Goal: Task Accomplishment & Management: Manage account settings

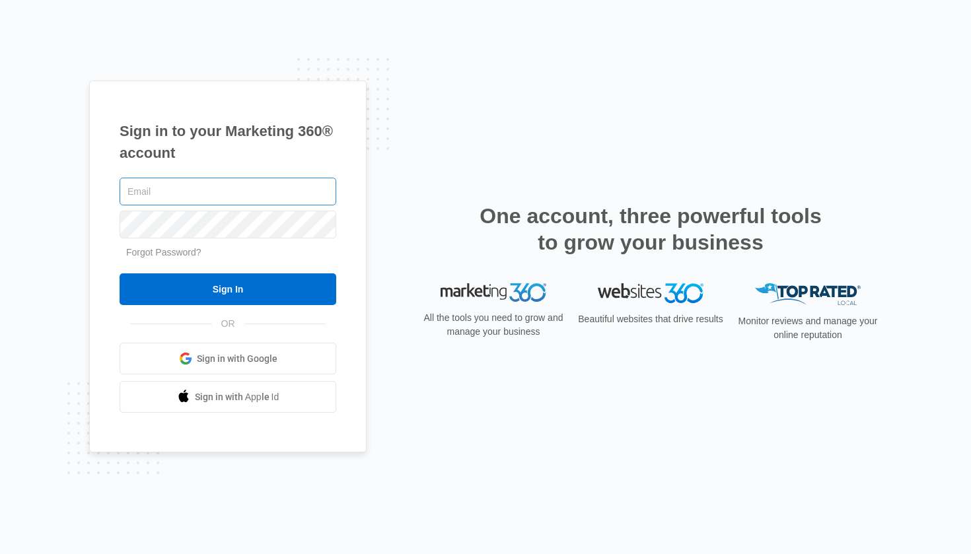
click at [183, 184] on input "text" at bounding box center [228, 192] width 217 height 28
click at [239, 200] on input "text" at bounding box center [228, 192] width 217 height 28
click at [268, 192] on input "text" at bounding box center [228, 192] width 217 height 28
paste input "[EMAIL_ADDRESS][DOMAIN_NAME]"
type input "[EMAIL_ADDRESS][DOMAIN_NAME]"
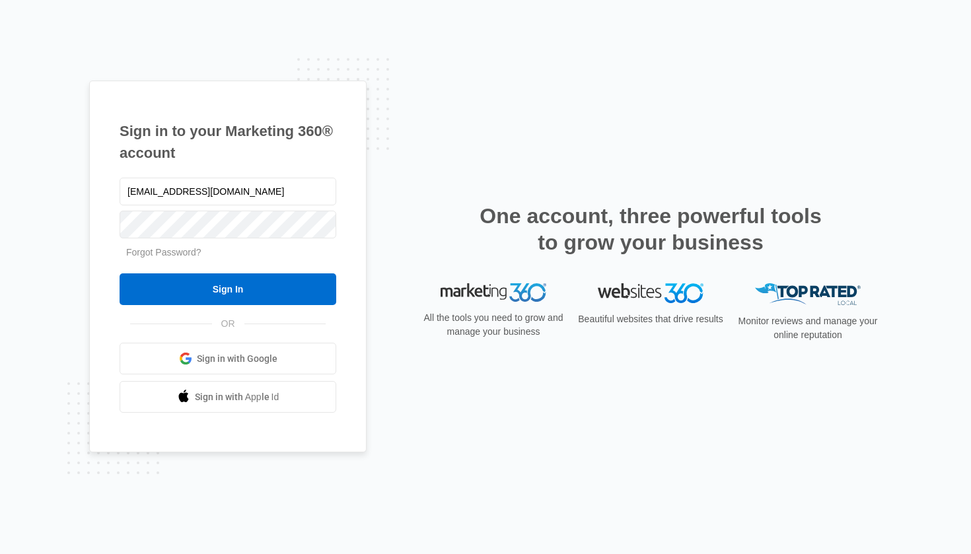
click at [326, 248] on div "Forgot Password?" at bounding box center [228, 253] width 217 height 14
click at [228, 289] on input "Sign In" at bounding box center [228, 290] width 217 height 32
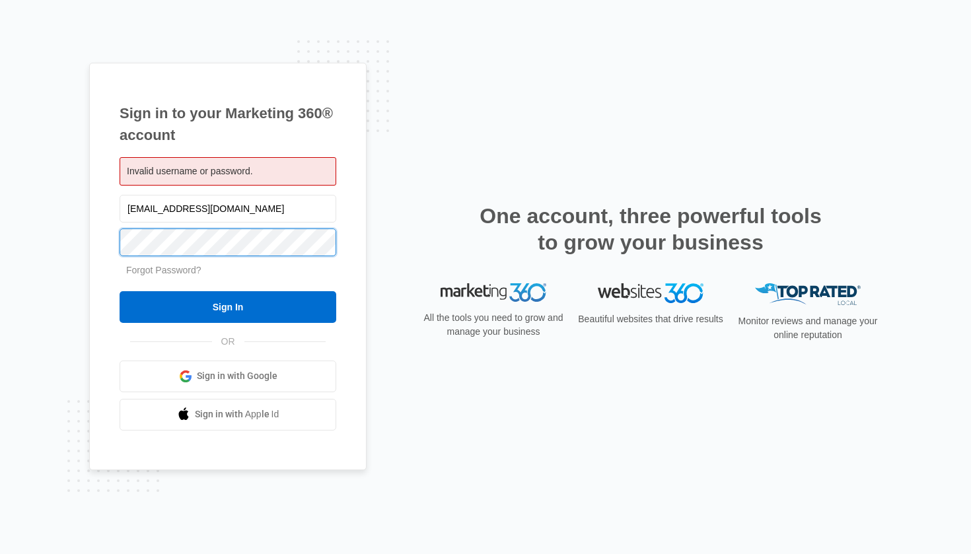
click at [228, 307] on input "Sign In" at bounding box center [228, 307] width 217 height 32
click at [254, 209] on input "[EMAIL_ADDRESS][DOMAIN_NAME]" at bounding box center [228, 209] width 217 height 28
click at [376, 258] on div "Sign in to your Marketing 360® account Invalid username or password. jobs@soaac…" at bounding box center [485, 277] width 793 height 429
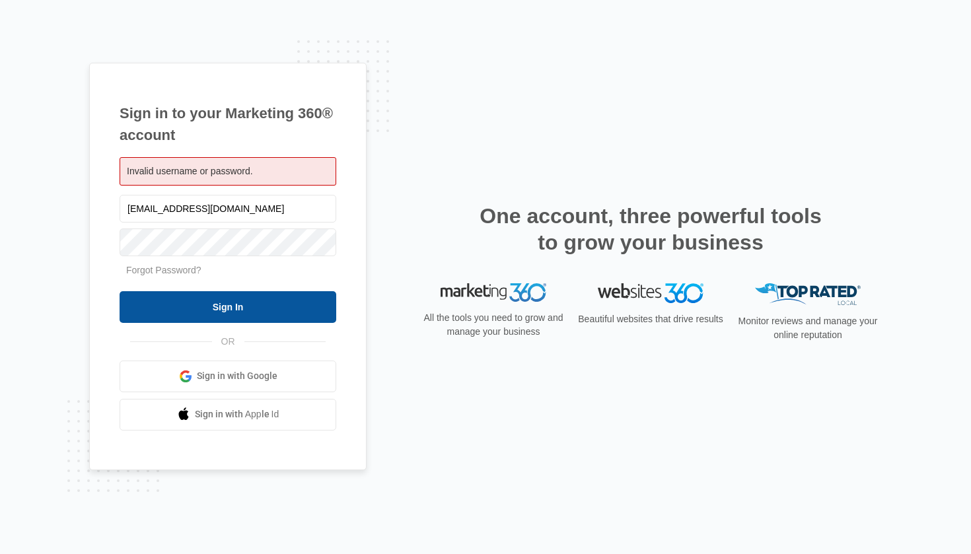
click at [270, 302] on input "Sign In" at bounding box center [228, 307] width 217 height 32
click at [324, 256] on div at bounding box center [228, 241] width 217 height 33
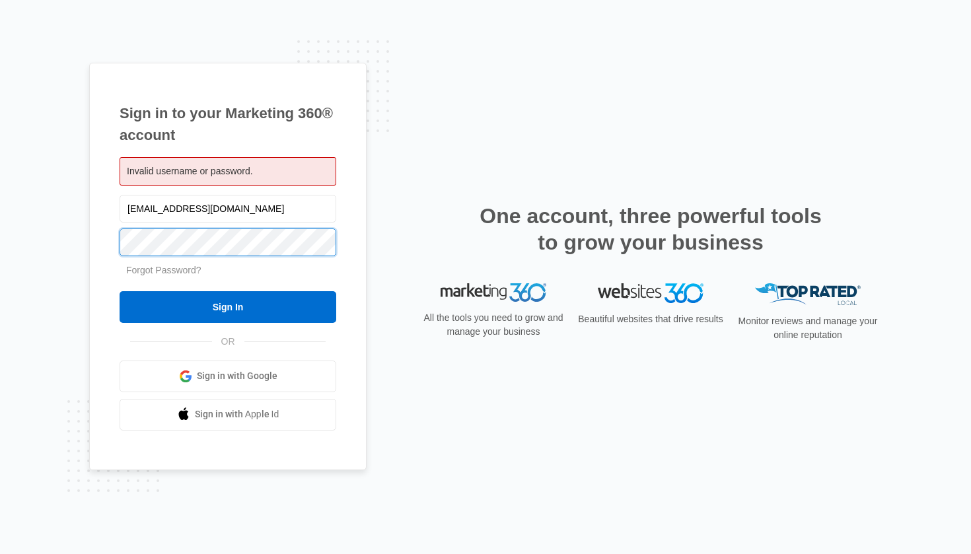
click at [228, 307] on input "Sign In" at bounding box center [228, 307] width 217 height 32
click at [329, 276] on div "Forgot Password?" at bounding box center [228, 271] width 217 height 14
click at [185, 266] on link "Forgot Password?" at bounding box center [163, 270] width 75 height 11
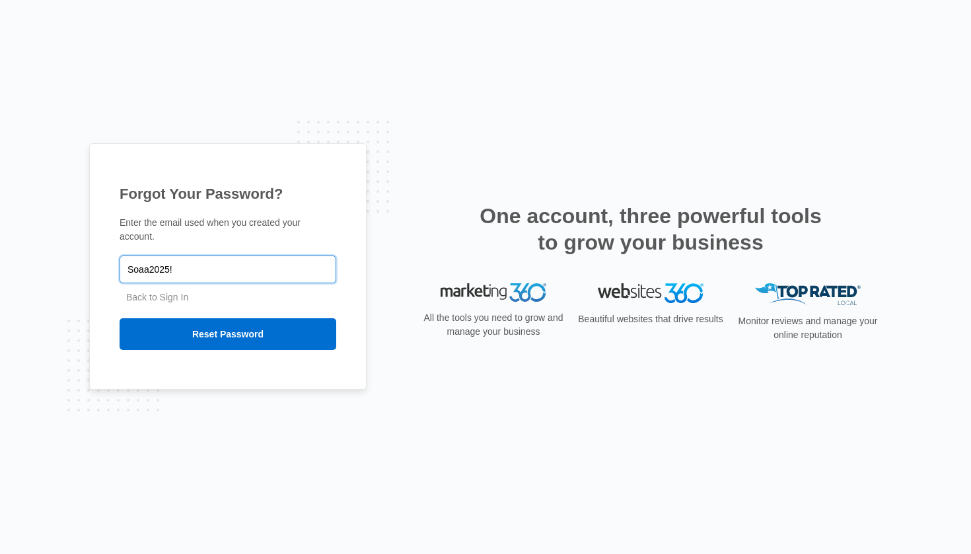
paste input "[EMAIL_ADDRESS][DOMAIN_NAME]"
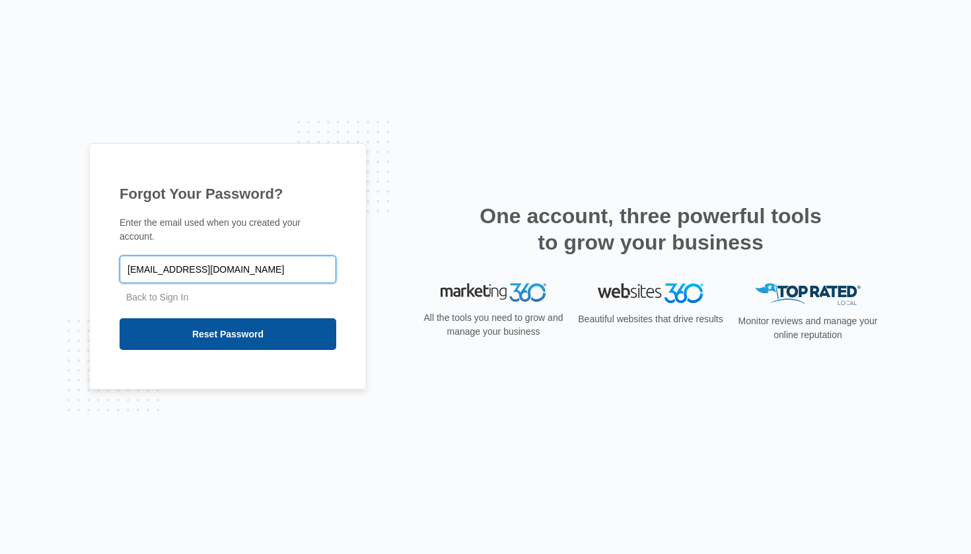
type input "[EMAIL_ADDRESS][DOMAIN_NAME]"
click at [242, 335] on input "Reset Password" at bounding box center [228, 334] width 217 height 32
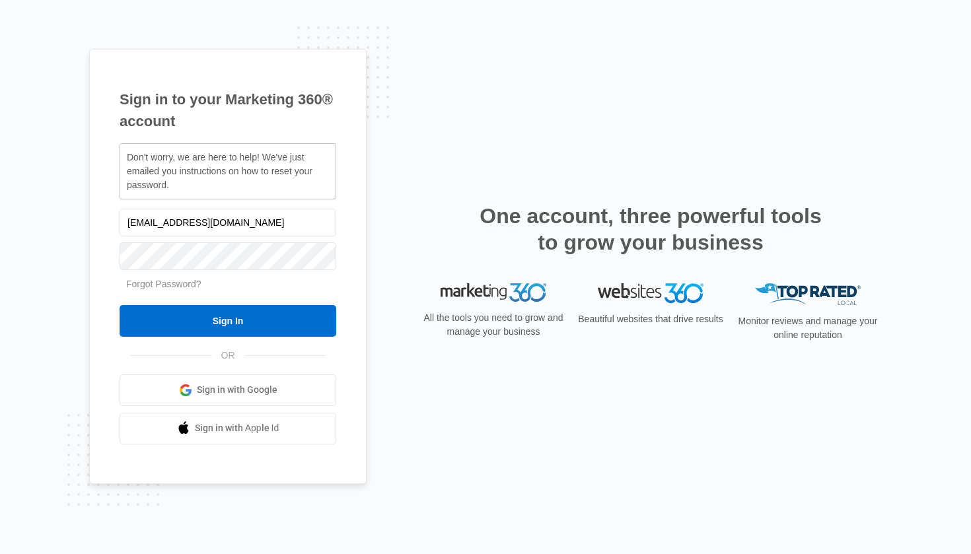
click at [328, 287] on div "Forgot Password?" at bounding box center [228, 285] width 217 height 14
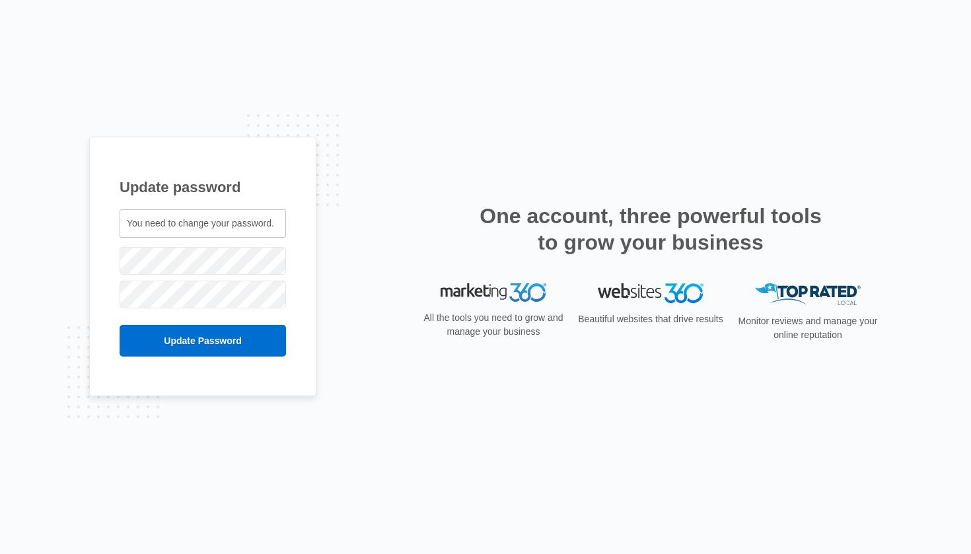
click at [167, 229] on span "You need to change your password." at bounding box center [200, 223] width 147 height 11
click at [203, 340] on input "Update Password" at bounding box center [203, 341] width 167 height 32
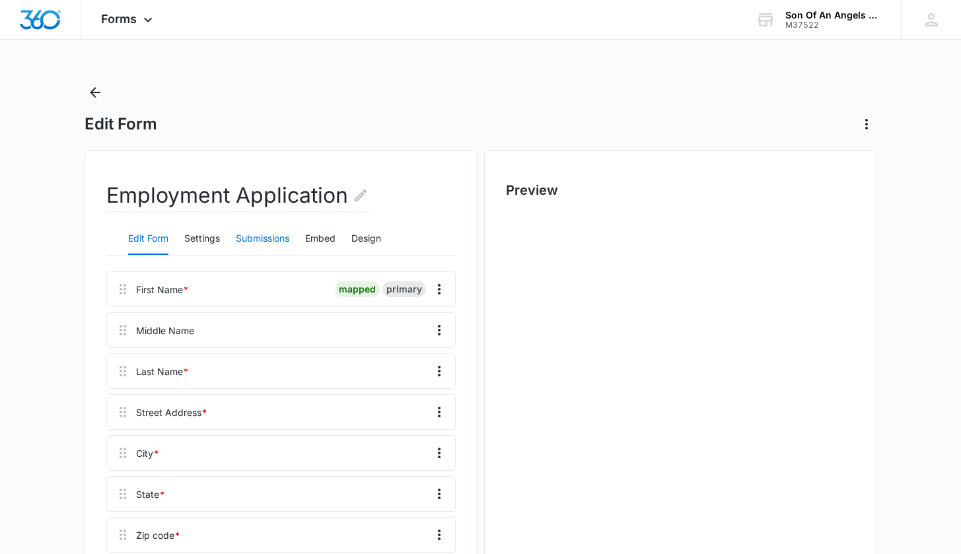
click at [267, 235] on button "Submissions" at bounding box center [263, 239] width 54 height 32
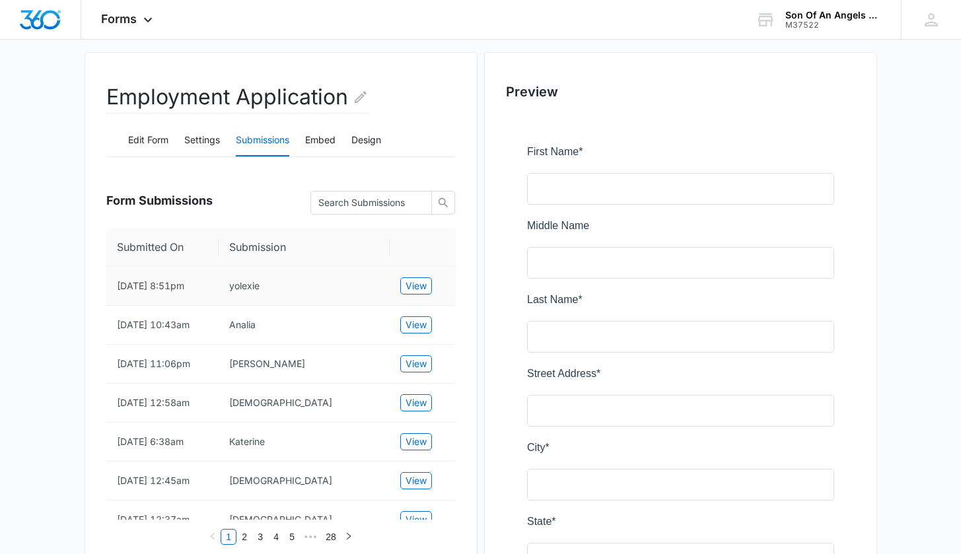
scroll to position [96, 0]
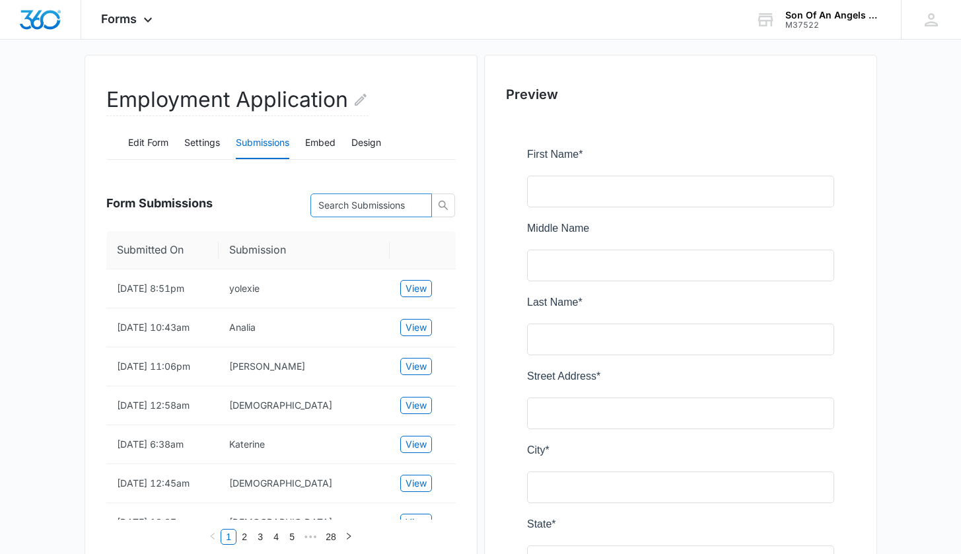
click at [351, 208] on input "text" at bounding box center [365, 205] width 95 height 15
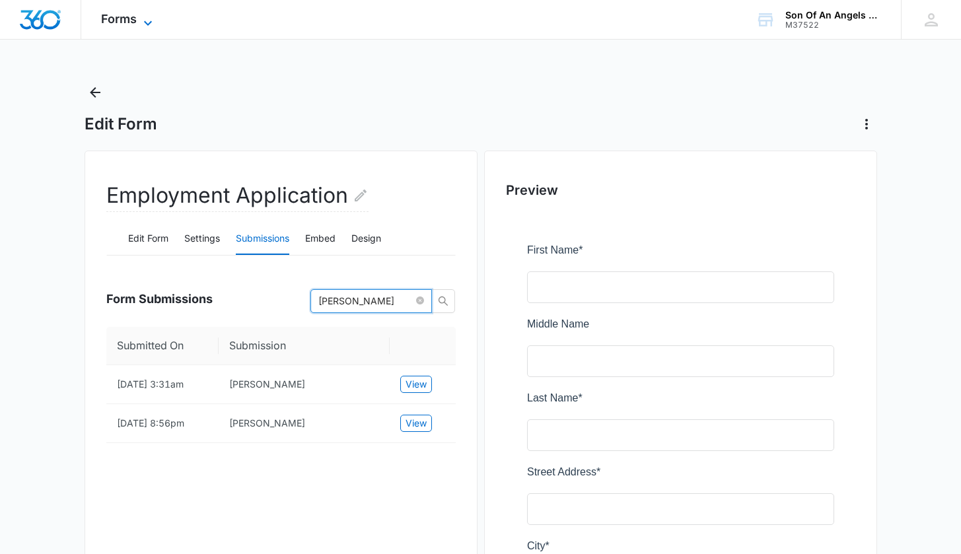
scroll to position [0, 0]
type input "David"
click at [129, 22] on span "Forms" at bounding box center [119, 19] width 36 height 14
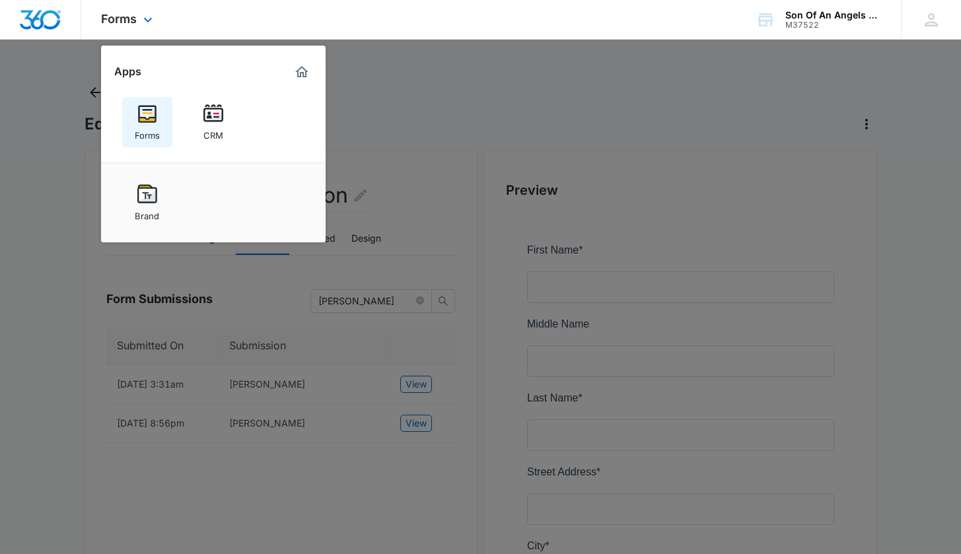
click at [145, 120] on img at bounding box center [147, 114] width 20 height 20
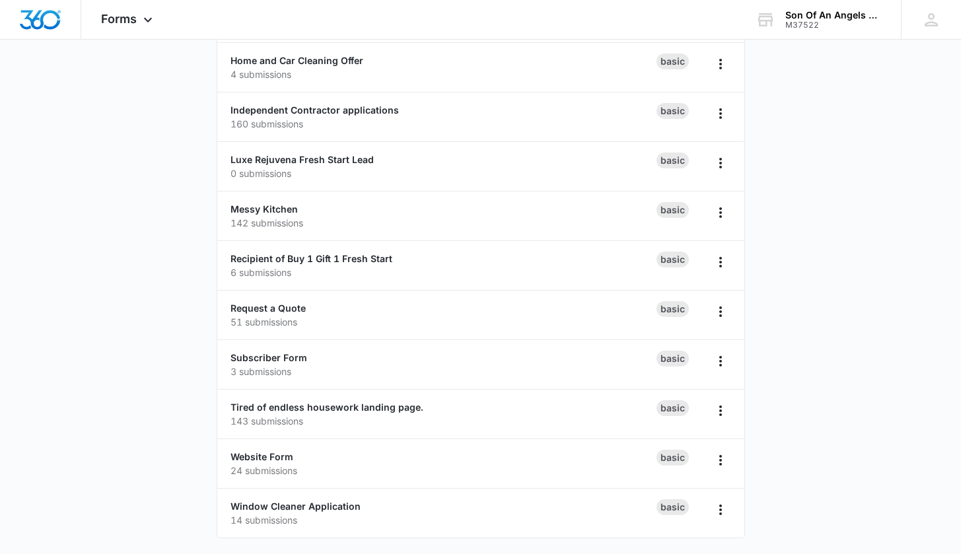
scroll to position [670, 0]
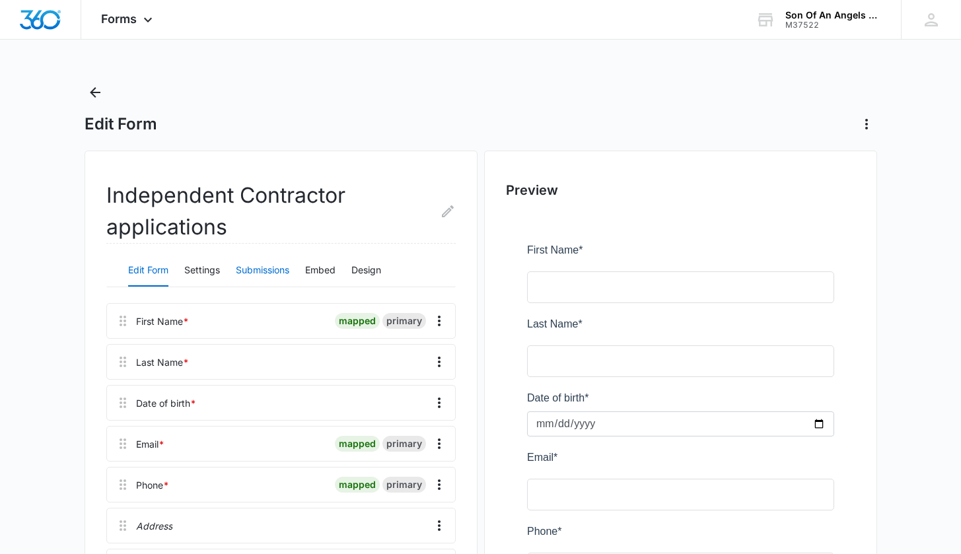
click at [267, 269] on button "Submissions" at bounding box center [263, 271] width 54 height 32
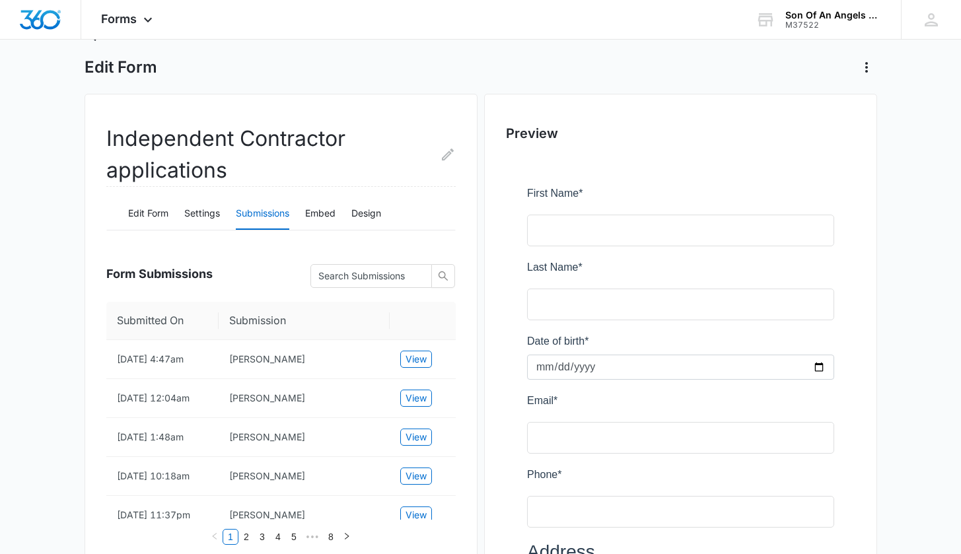
scroll to position [59, 0]
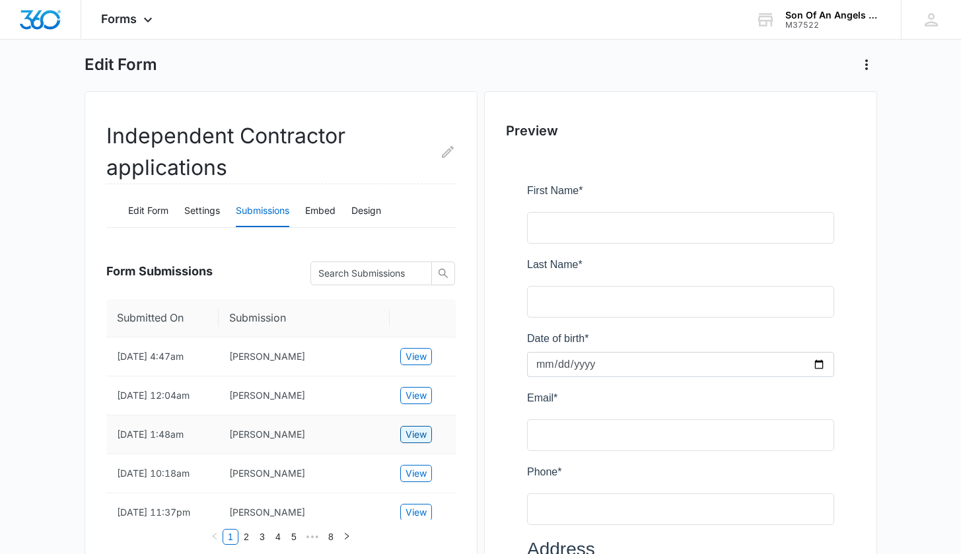
click at [420, 442] on span "View" at bounding box center [416, 435] width 21 height 15
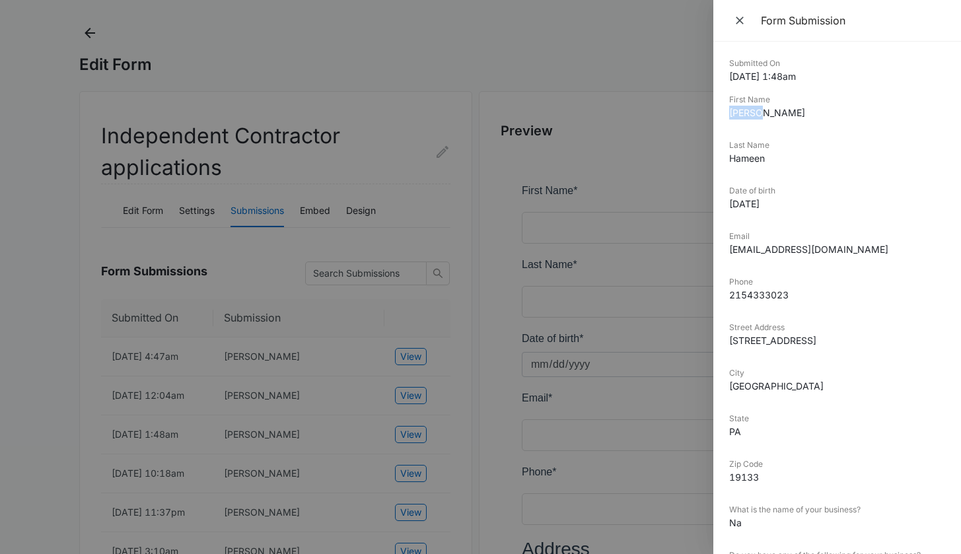
drag, startPoint x: 763, startPoint y: 122, endPoint x: 728, endPoint y: 118, distance: 35.2
click at [728, 118] on div "Submitted On 9/27/2025 1:48am First Name Quadir Last Name Hameen Date of birth …" at bounding box center [838, 298] width 248 height 513
copy dd "Quadir"
drag, startPoint x: 778, startPoint y: 163, endPoint x: 718, endPoint y: 159, distance: 59.6
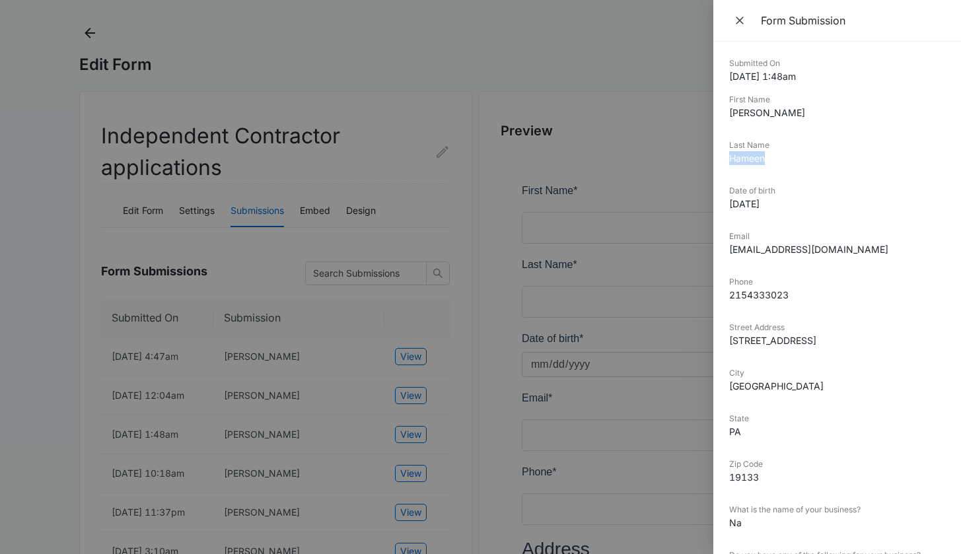
click at [718, 159] on div "Submitted On 9/27/2025 1:48am First Name Quadir Last Name Hameen Date of birth …" at bounding box center [838, 298] width 248 height 513
copy dd "Hameen"
drag, startPoint x: 840, startPoint y: 251, endPoint x: 717, endPoint y: 256, distance: 123.7
click at [717, 256] on div "Submitted On 9/27/2025 1:48am First Name Quadir Last Name Hameen Date of birth …" at bounding box center [838, 298] width 248 height 513
copy dd "quahameen@gmail.com"
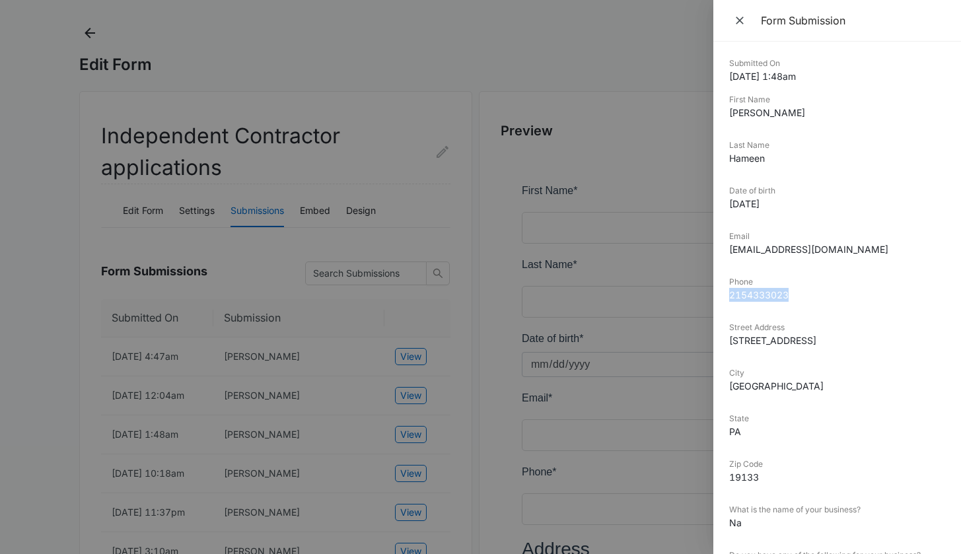
drag, startPoint x: 798, startPoint y: 300, endPoint x: 722, endPoint y: 297, distance: 76.1
click at [722, 297] on div "Submitted On 9/27/2025 1:48am First Name Quadir Last Name Hameen Date of birth …" at bounding box center [838, 298] width 248 height 513
copy dd "2154333023"
click at [511, 50] on div at bounding box center [480, 277] width 961 height 554
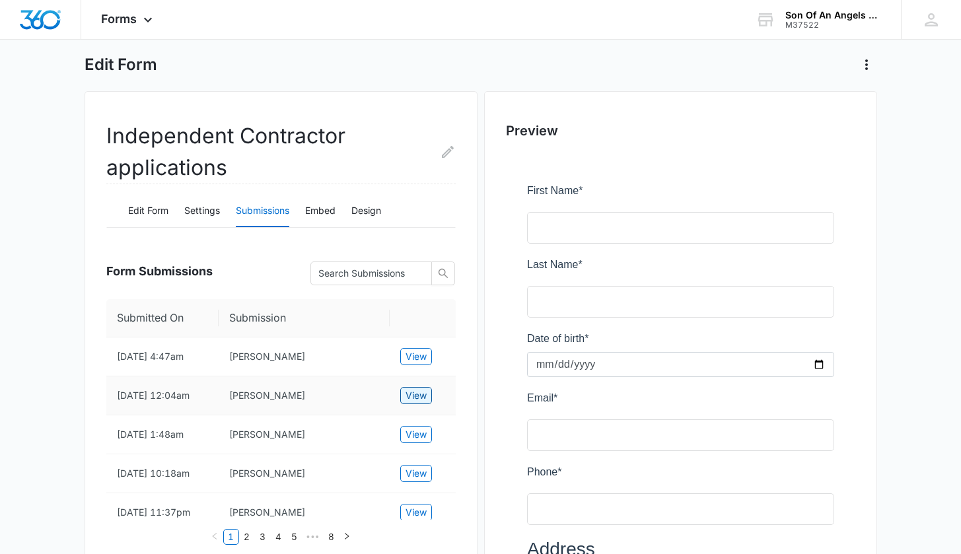
click at [415, 398] on span "View" at bounding box center [416, 396] width 21 height 15
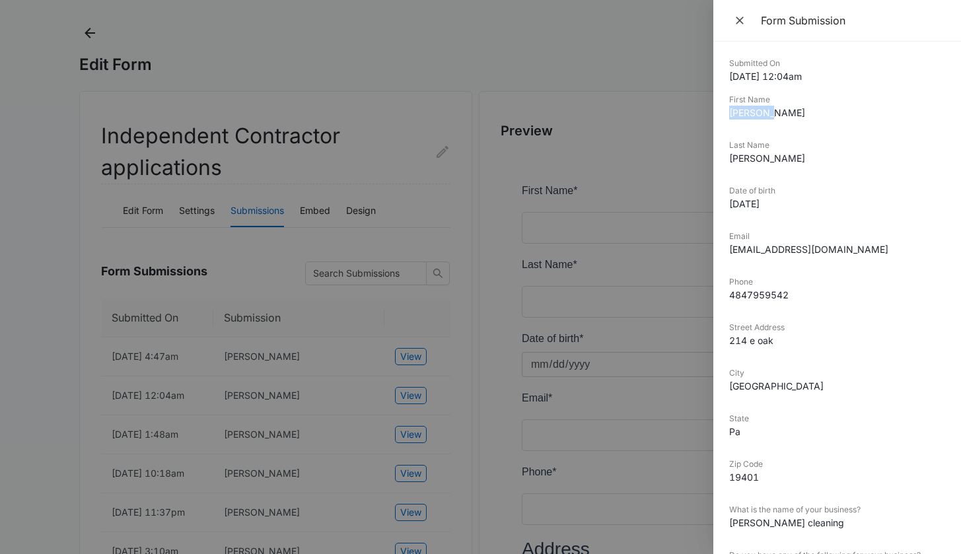
drag, startPoint x: 780, startPoint y: 113, endPoint x: 726, endPoint y: 116, distance: 54.9
click at [726, 116] on div "Submitted On 10/01/2025 12:04am First Name Jonathan Last Name Izaguirre Date of…" at bounding box center [838, 298] width 248 height 513
copy dd "Jonathan"
drag, startPoint x: 776, startPoint y: 168, endPoint x: 728, endPoint y: 159, distance: 49.8
click at [728, 159] on div "Submitted On 10/01/2025 12:04am First Name Jonathan Last Name Izaguirre Date of…" at bounding box center [838, 298] width 248 height 513
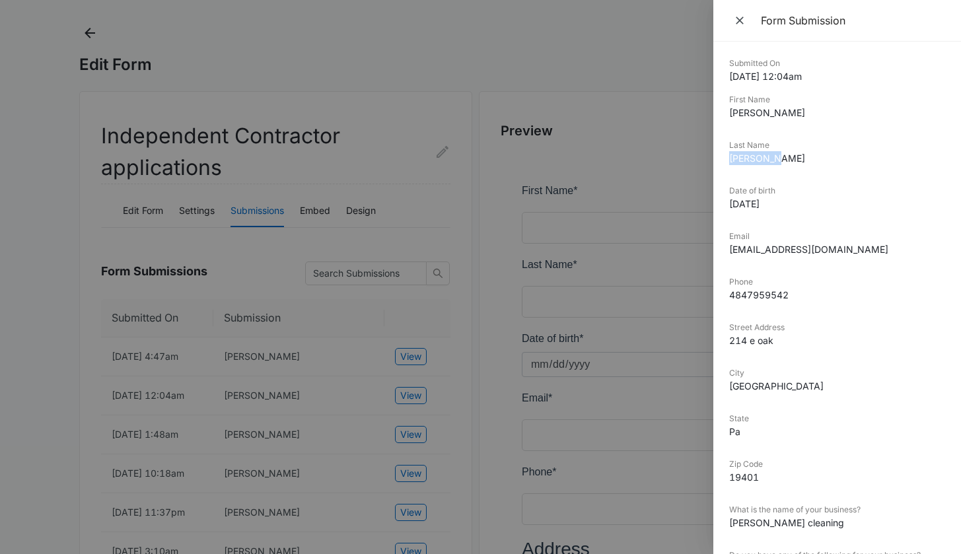
copy dd "Izaguirre"
drag, startPoint x: 825, startPoint y: 257, endPoint x: 728, endPoint y: 248, distance: 97.6
click at [728, 248] on div "Submitted On 10/01/2025 12:04am First Name Jonathan Last Name Izaguirre Date of…" at bounding box center [838, 298] width 248 height 513
copy dd "suinyv2@gmail.com"
drag, startPoint x: 789, startPoint y: 295, endPoint x: 726, endPoint y: 298, distance: 63.5
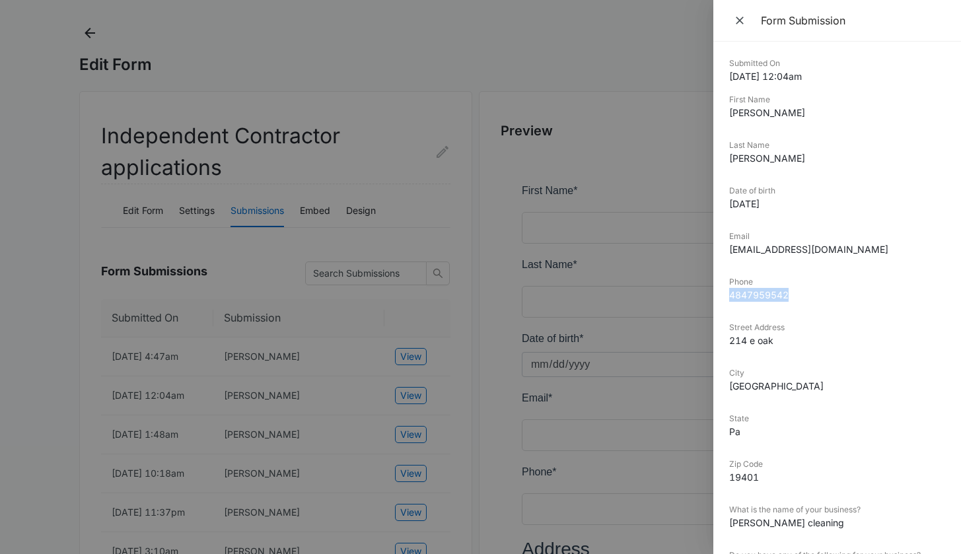
click at [726, 298] on div "Submitted On 10/01/2025 12:04am First Name Jonathan Last Name Izaguirre Date of…" at bounding box center [838, 298] width 248 height 513
copy dd "4847959542"
click at [742, 20] on icon "Close" at bounding box center [740, 21] width 8 height 8
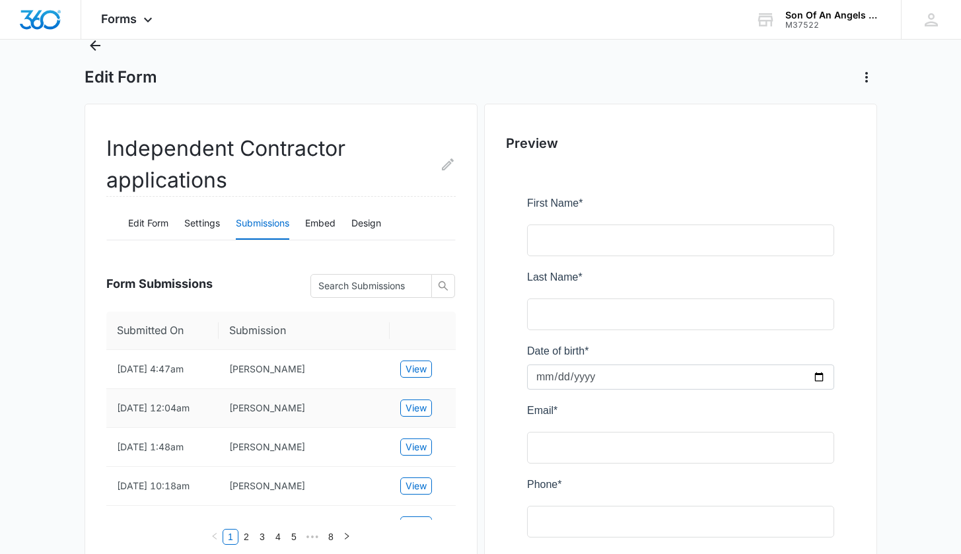
scroll to position [41, 0]
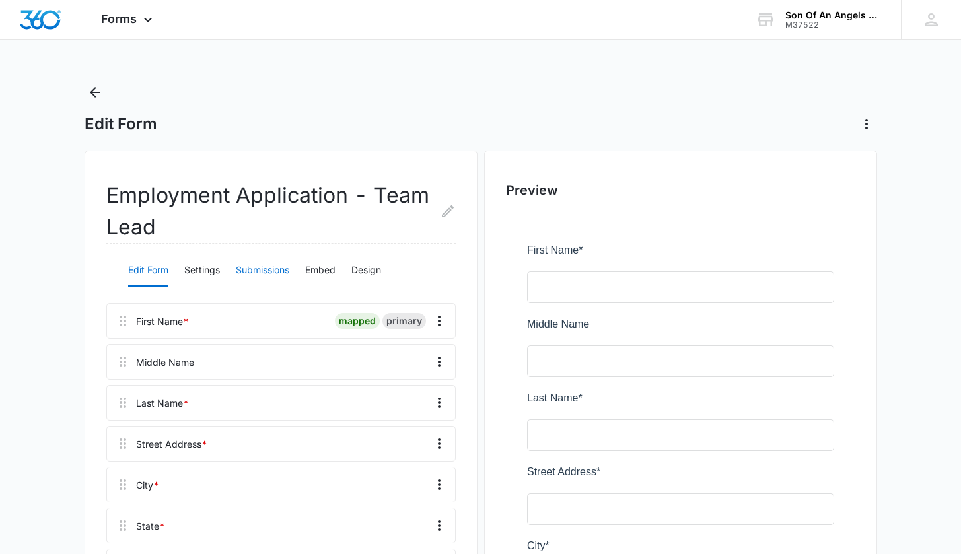
click at [259, 272] on button "Submissions" at bounding box center [263, 271] width 54 height 32
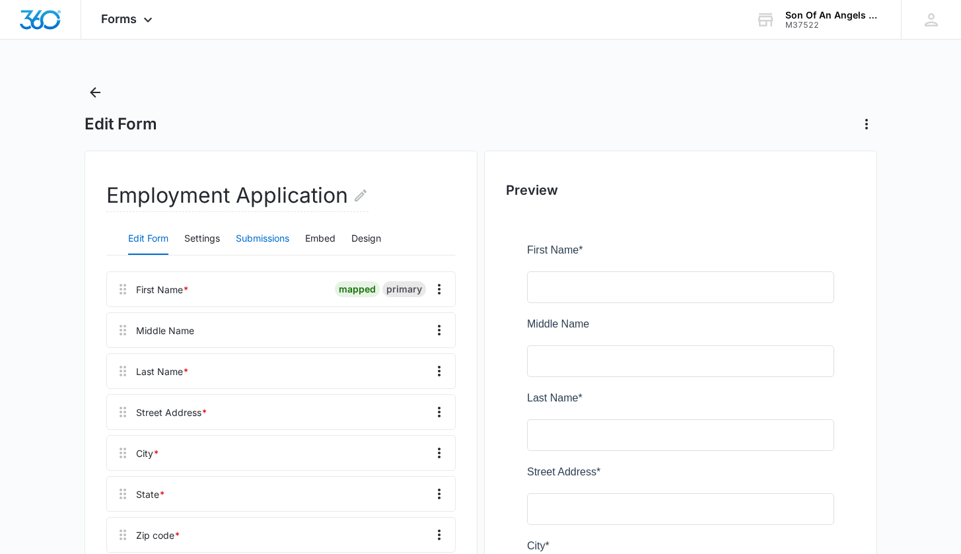
click at [270, 243] on button "Submissions" at bounding box center [263, 239] width 54 height 32
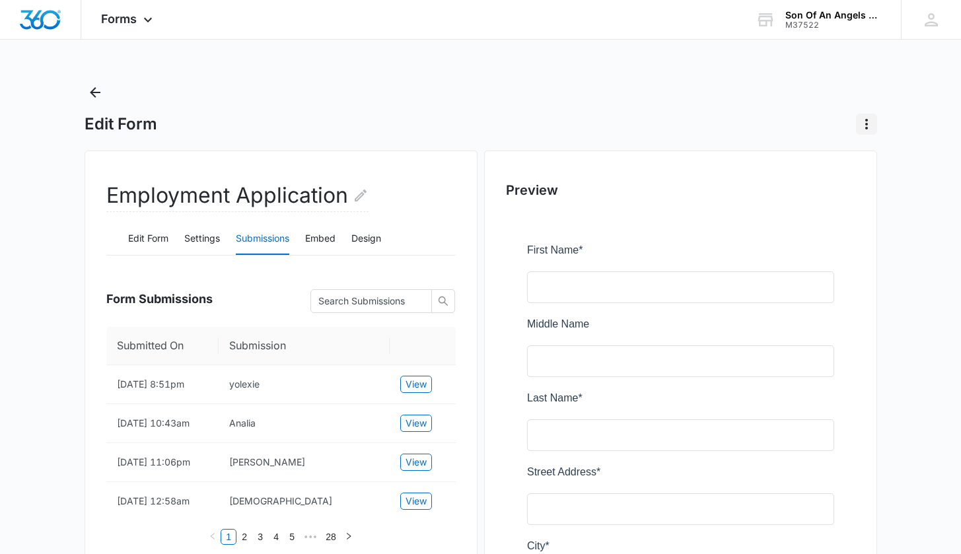
click at [868, 128] on icon "Actions" at bounding box center [867, 124] width 3 height 11
click at [318, 90] on div "Edit Form Delete Form" at bounding box center [481, 108] width 793 height 53
click at [198, 238] on button "Settings" at bounding box center [202, 239] width 36 height 32
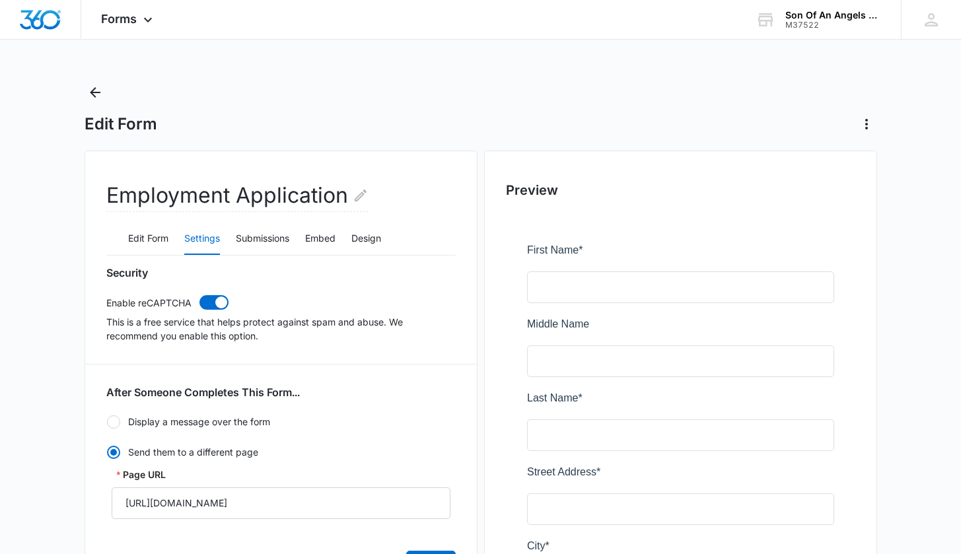
radio input "true"
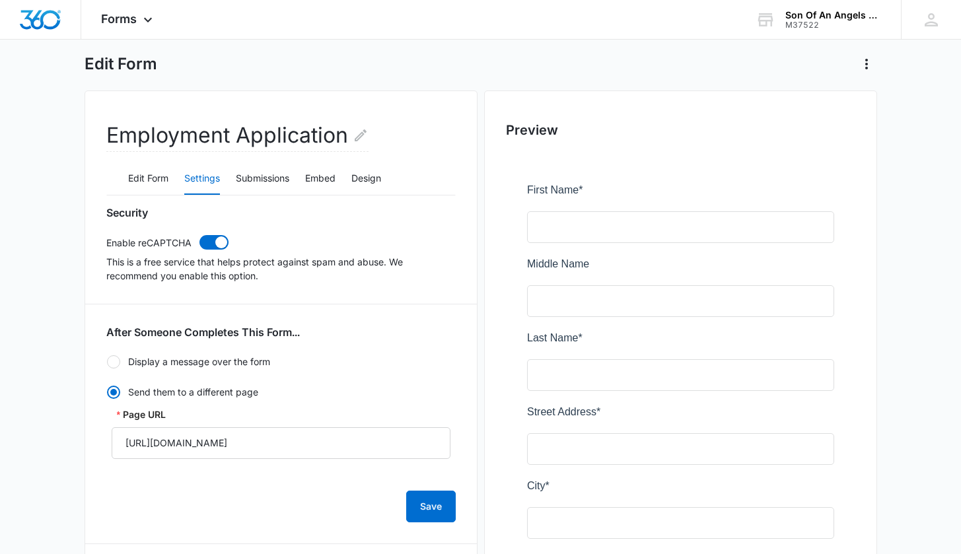
scroll to position [79, 0]
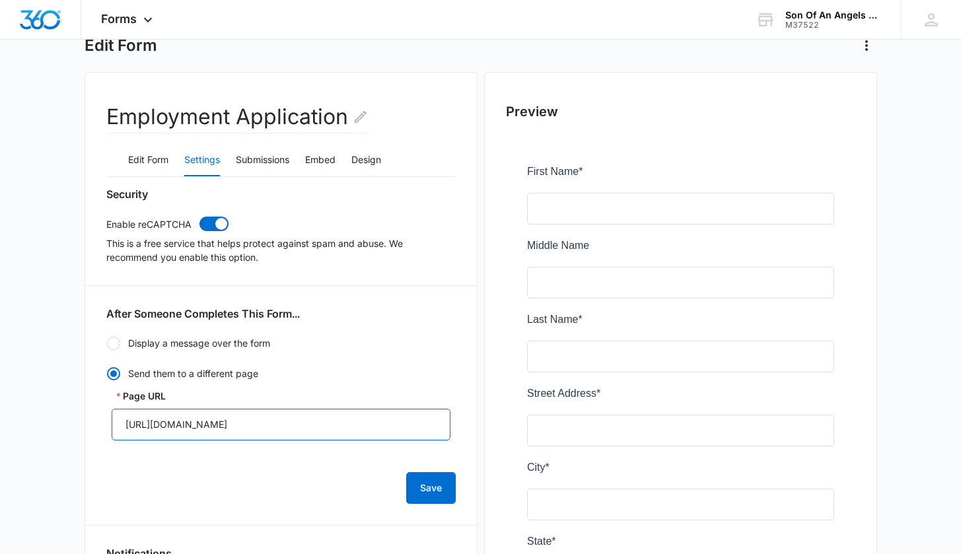
click at [301, 426] on input "[URL][DOMAIN_NAME]" at bounding box center [281, 425] width 339 height 32
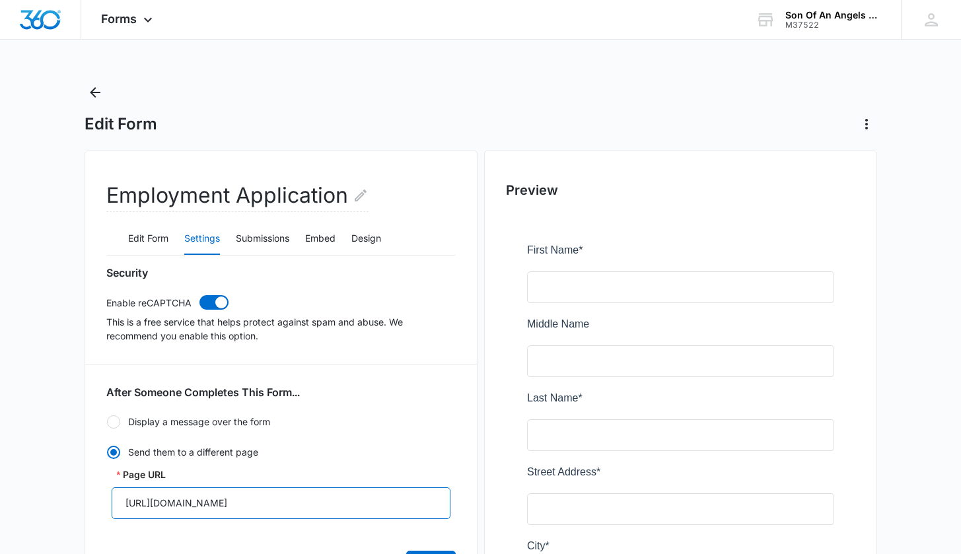
scroll to position [0, 0]
click at [235, 239] on div "Edit Form Settings Submissions Embed Design" at bounding box center [281, 239] width 350 height 33
click at [318, 235] on button "Embed" at bounding box center [320, 239] width 30 height 32
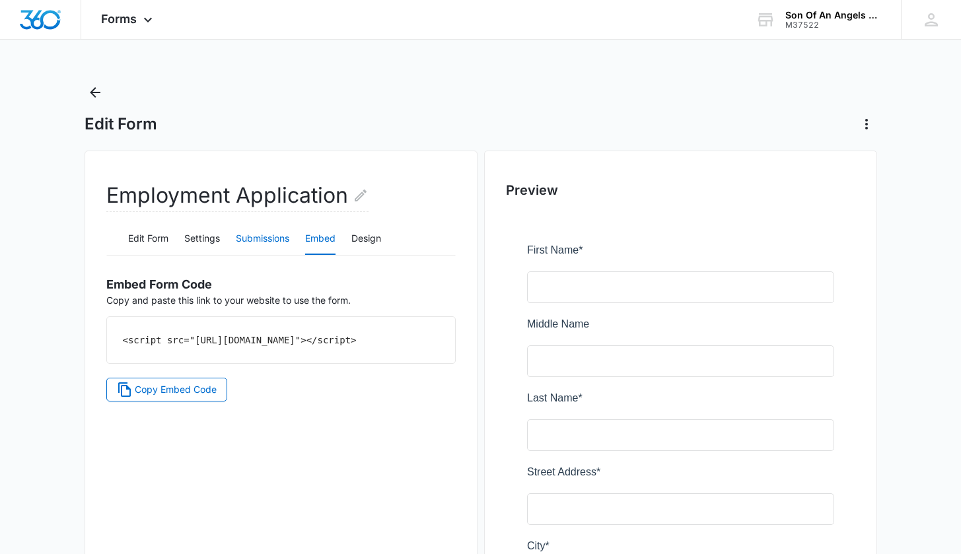
click at [264, 233] on button "Submissions" at bounding box center [263, 239] width 54 height 32
